Goal: Transaction & Acquisition: Purchase product/service

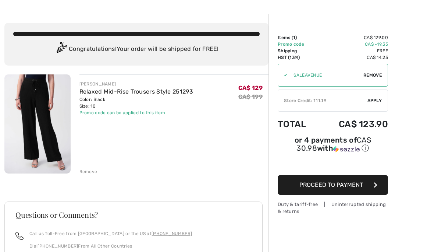
scroll to position [22, 0]
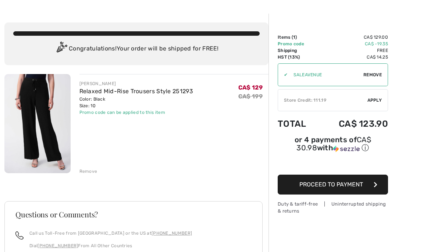
click at [328, 188] on span "Proceed to Payment" at bounding box center [331, 184] width 64 height 7
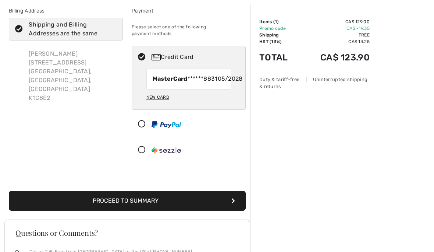
scroll to position [40, 0]
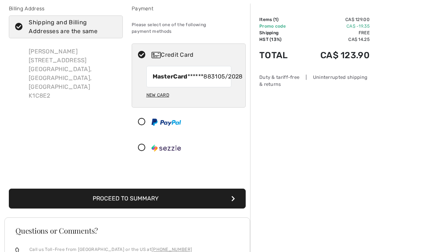
click at [234, 202] on icon "submit" at bounding box center [233, 199] width 4 height 6
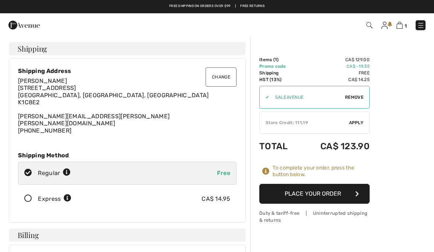
click at [326, 195] on button "Place Your Order" at bounding box center [314, 193] width 110 height 20
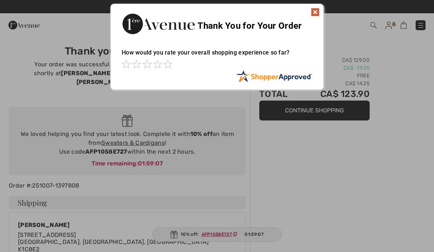
click at [319, 12] on img at bounding box center [315, 12] width 9 height 9
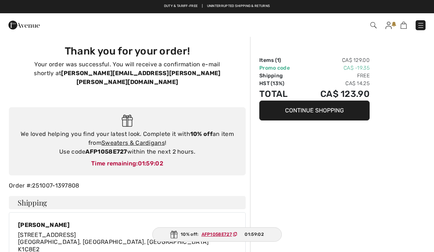
click at [217, 236] on ins "AFP1058E727" at bounding box center [217, 233] width 31 height 5
click at [191, 233] on div "10% off: AFP1058E727 01:59:01" at bounding box center [216, 234] width 129 height 14
click at [221, 239] on div "10% off: AFP1058E727 01:58:59" at bounding box center [217, 234] width 130 height 14
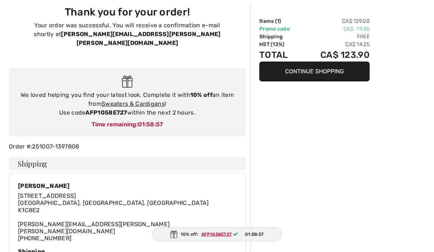
scroll to position [39, 0]
click at [177, 238] on img at bounding box center [173, 234] width 7 height 8
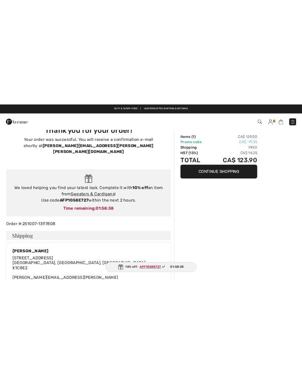
scroll to position [0, 0]
